Goal: Information Seeking & Learning: Learn about a topic

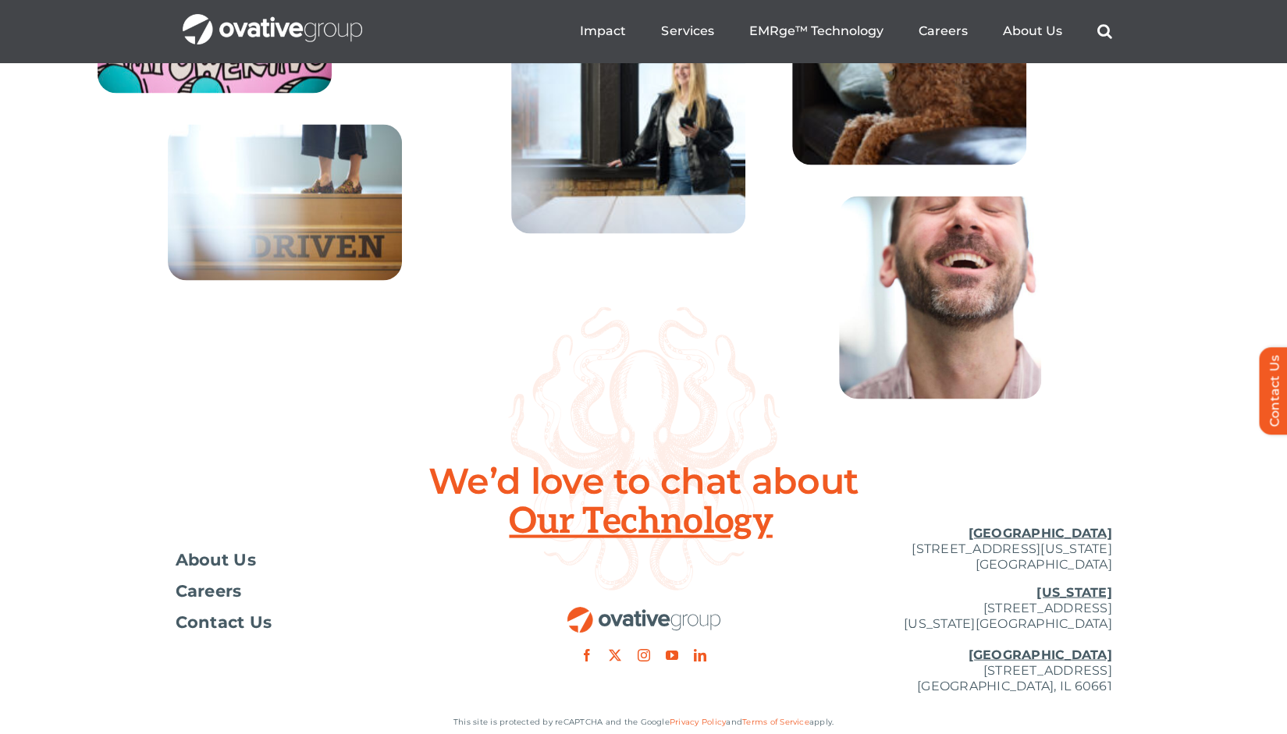
scroll to position [5492, 0]
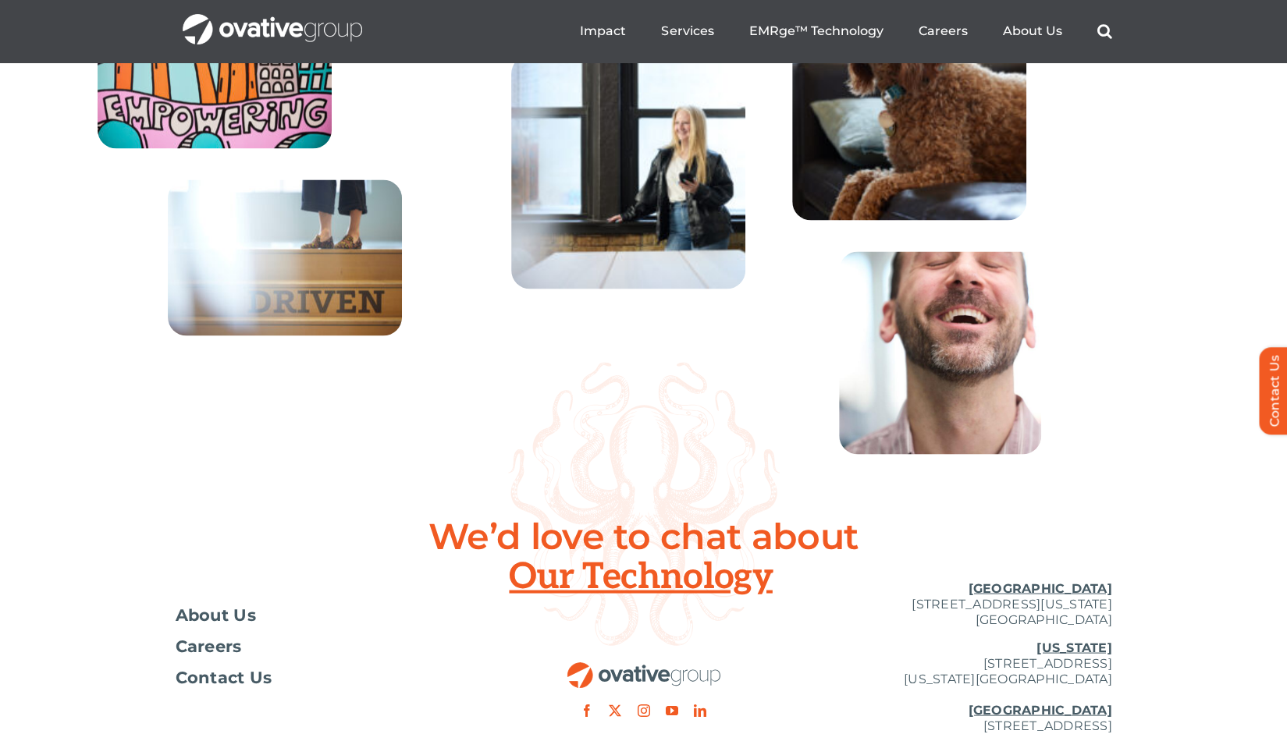
click at [687, 22] on ul "Impact Expert Insights Case Studies Awards & Press Services Media Measurement C…" at bounding box center [845, 31] width 531 height 50
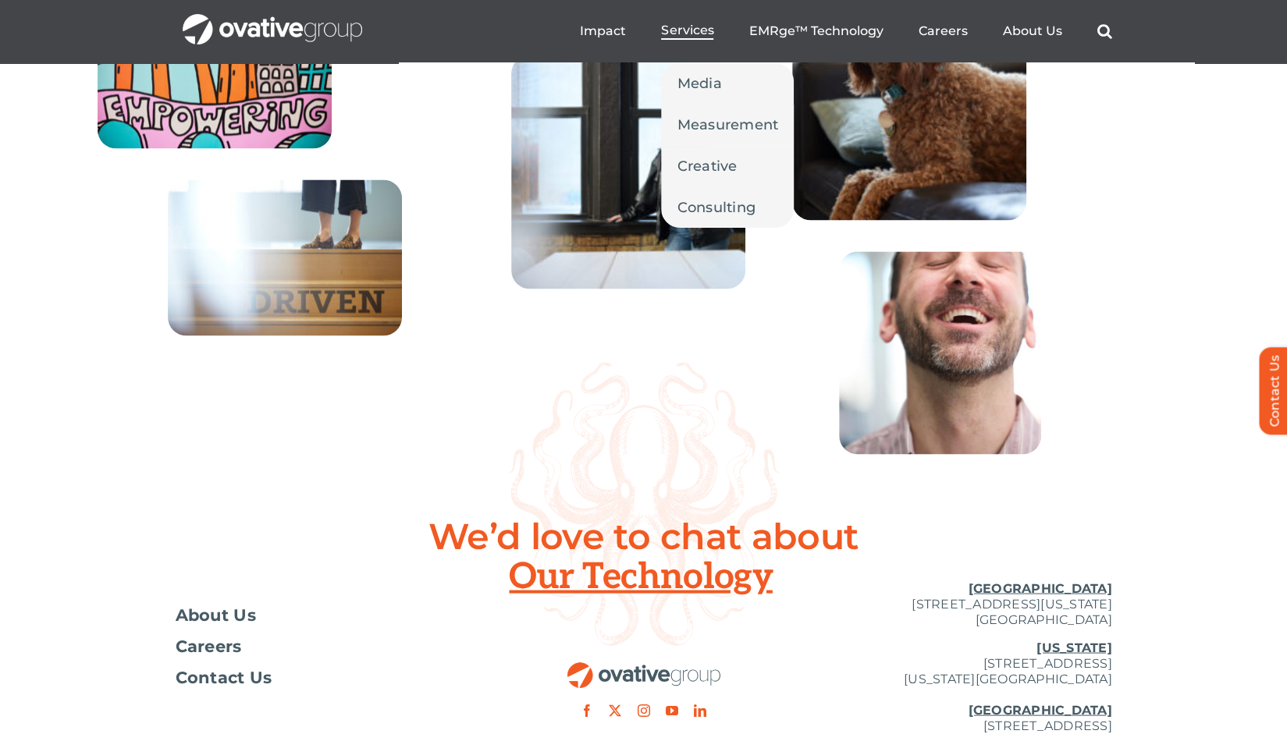
click at [687, 30] on span "Services" at bounding box center [687, 31] width 52 height 16
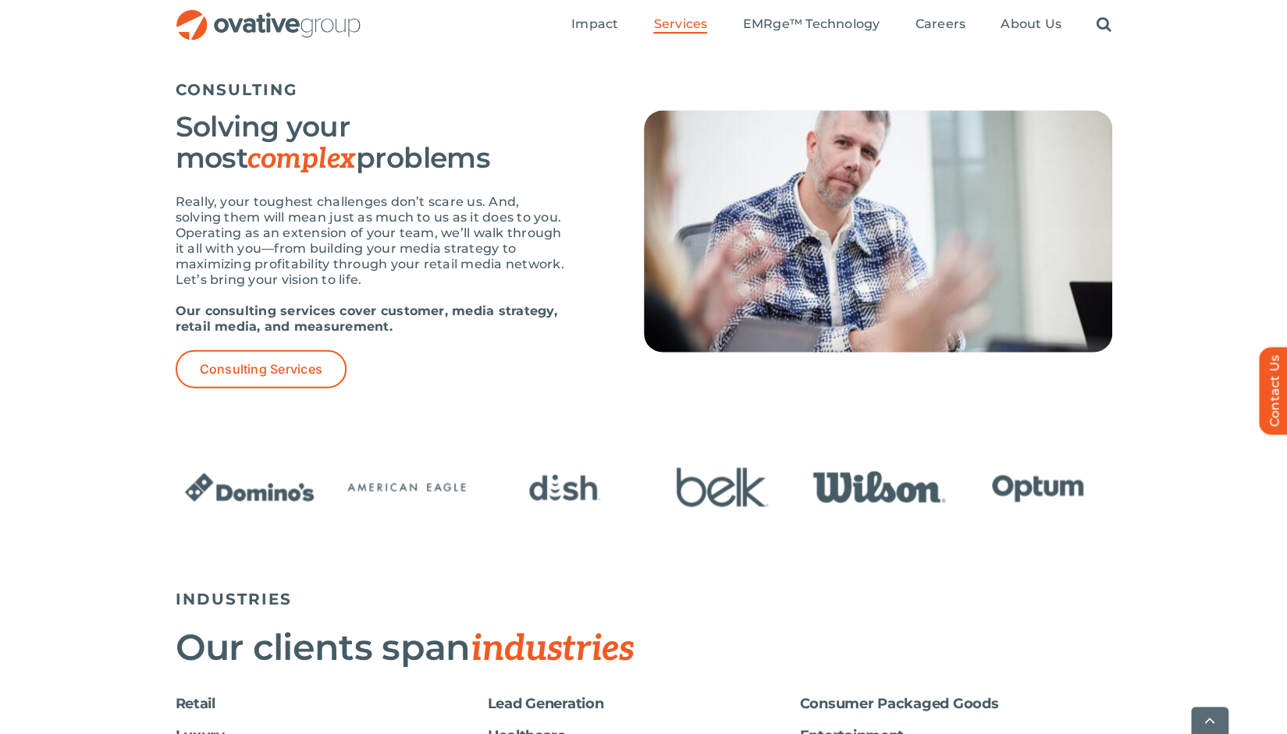
scroll to position [2341, 0]
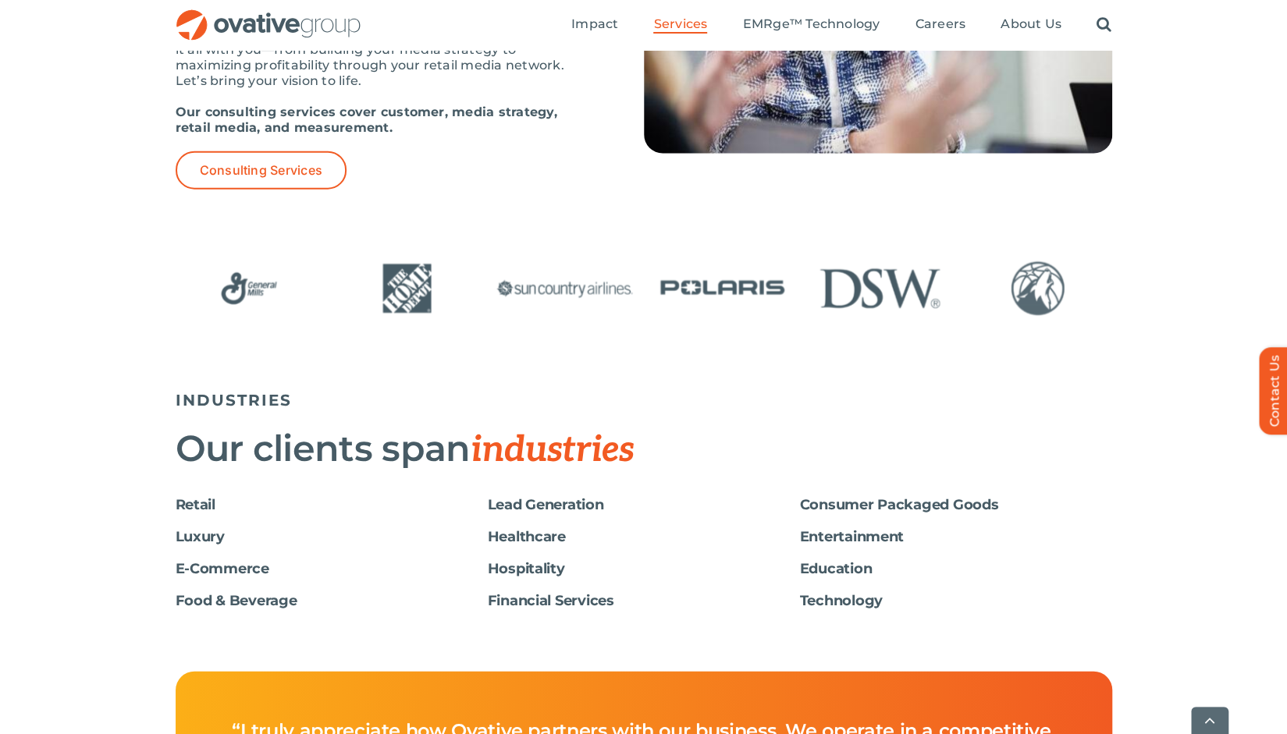
click at [228, 571] on h6 "E-Commerce" at bounding box center [332, 569] width 312 height 16
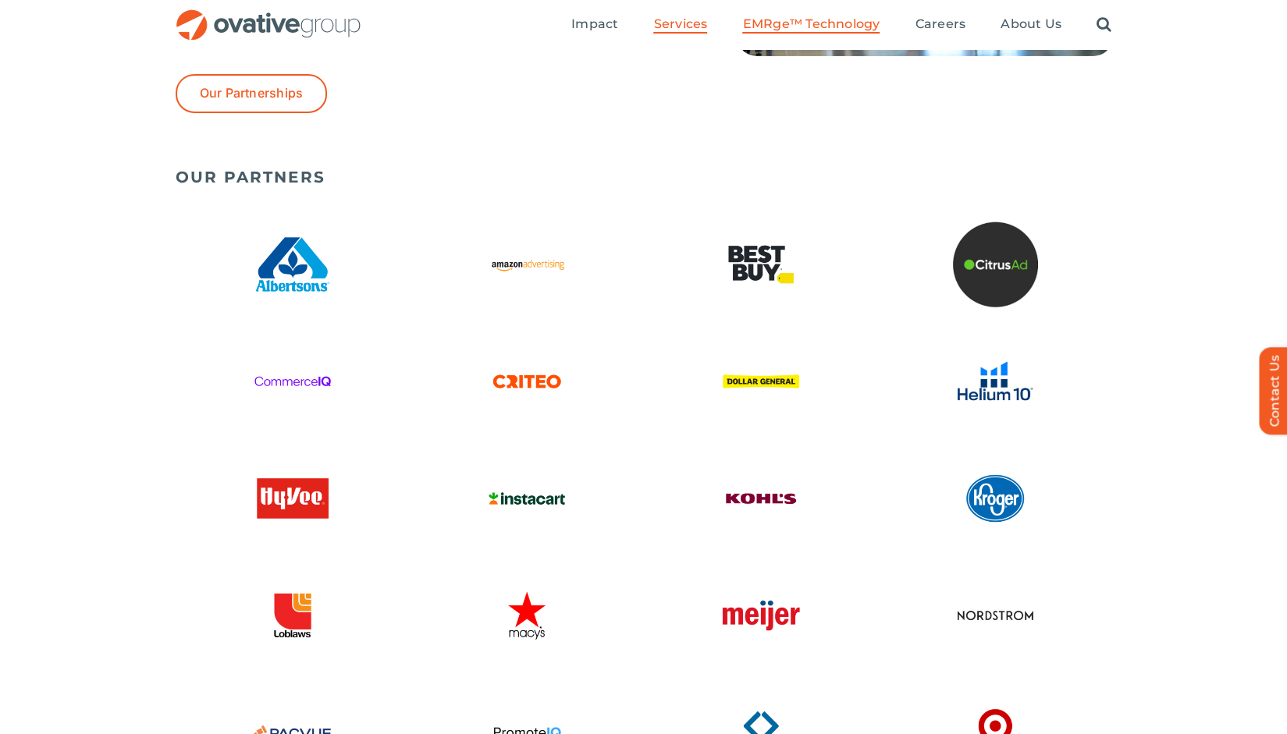
scroll to position [3511, 0]
